Goal: Task Accomplishment & Management: Complete application form

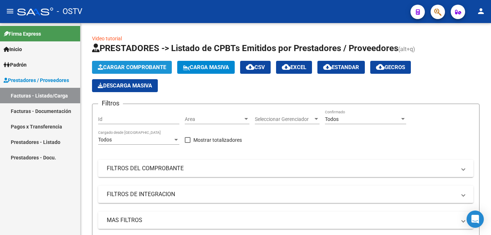
click at [151, 69] on span "Cargar Comprobante" at bounding box center [132, 67] width 68 height 6
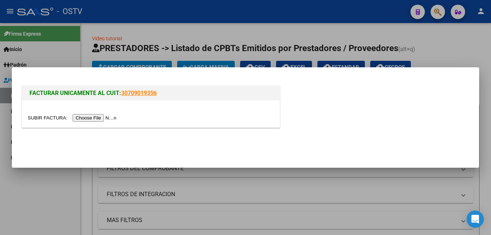
click at [90, 119] on input "file" at bounding box center [73, 118] width 91 height 8
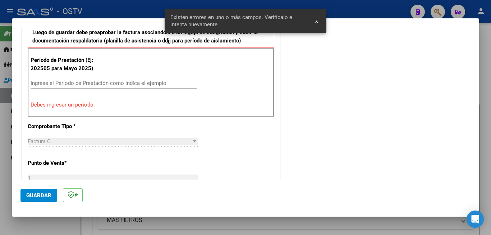
scroll to position [216, 0]
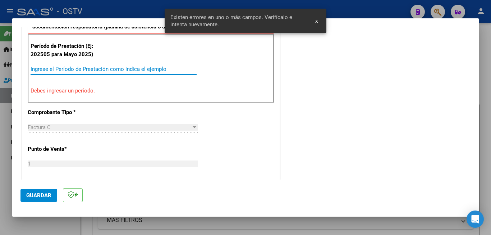
click at [76, 68] on input "Ingrese el Período de Prestación como indica el ejemplo" at bounding box center [114, 69] width 166 height 6
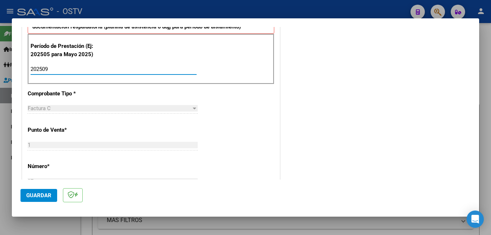
type input "202509"
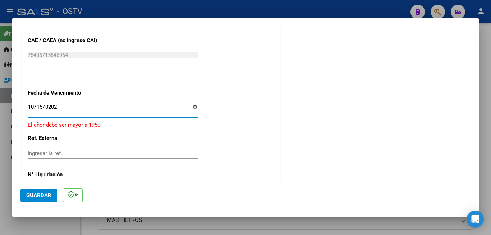
type input "[DATE]"
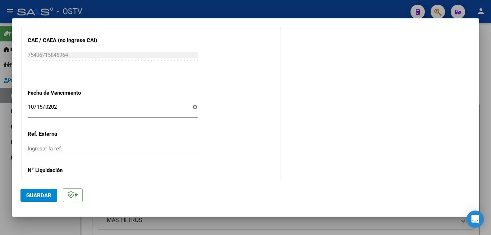
scroll to position [0, 0]
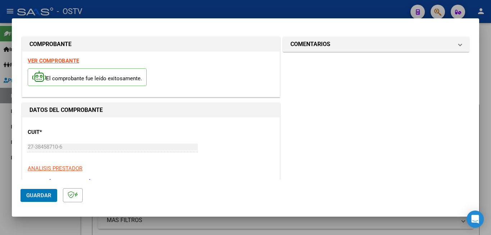
click at [39, 193] on span "Guardar" at bounding box center [38, 195] width 25 height 6
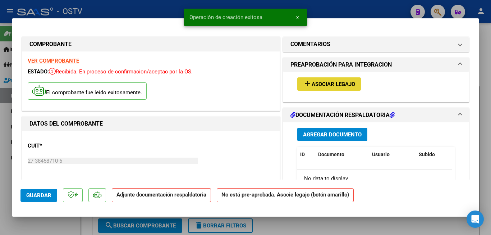
click at [313, 83] on span "Asociar Legajo" at bounding box center [334, 84] width 44 height 6
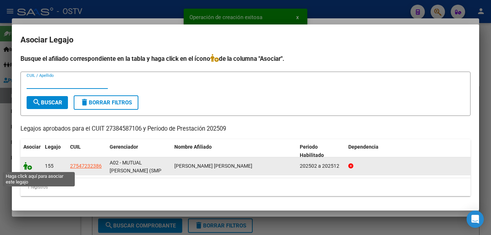
click at [28, 168] on icon at bounding box center [27, 166] width 9 height 8
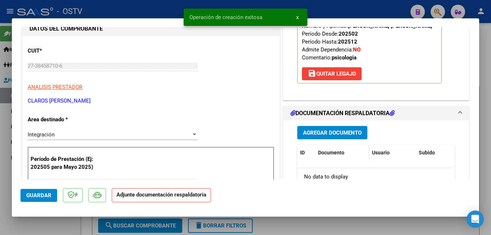
scroll to position [108, 0]
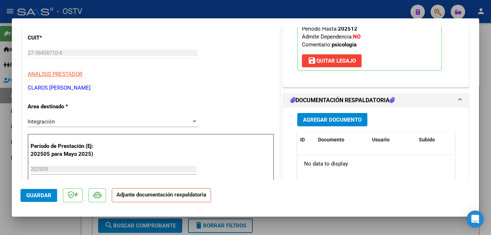
click at [333, 122] on span "Agregar Documento" at bounding box center [332, 120] width 59 height 6
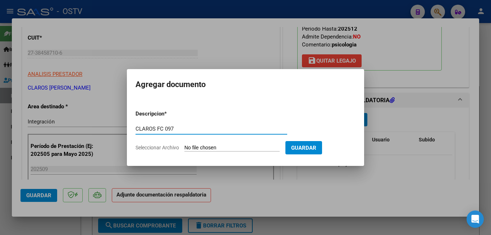
type input "CLAROS FC 097"
click at [246, 147] on input "Seleccionar Archivo" at bounding box center [232, 148] width 95 height 7
type input "C:\fakepath\CLAROS FC 097.pdf"
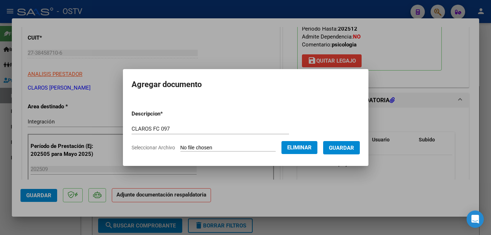
click at [343, 150] on span "Guardar" at bounding box center [341, 148] width 25 height 6
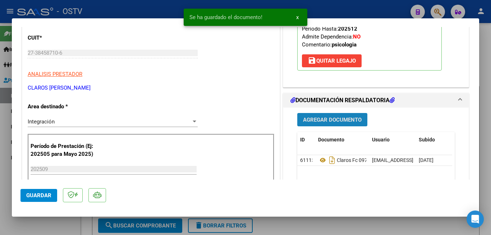
click at [336, 121] on span "Agregar Documento" at bounding box center [332, 120] width 59 height 6
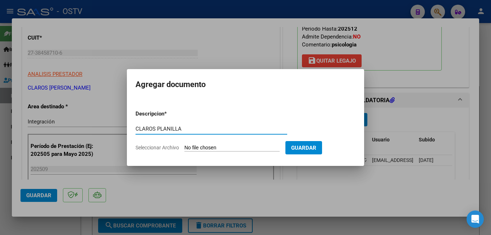
type input "CLAROS PLANILLA"
click at [228, 149] on input "Seleccionar Archivo" at bounding box center [232, 148] width 95 height 7
type input "C:\fakepath\CLAROS PLANILLA.pdf"
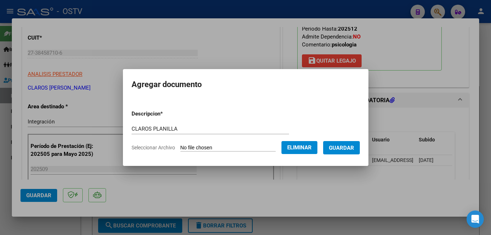
click at [348, 149] on span "Guardar" at bounding box center [341, 148] width 25 height 6
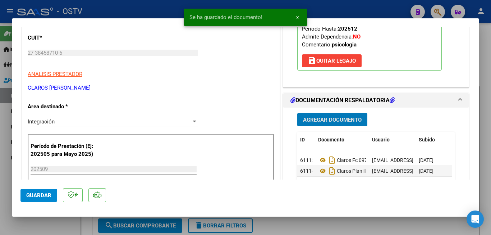
click at [36, 196] on span "Guardar" at bounding box center [38, 195] width 25 height 6
